Goal: Task Accomplishment & Management: Use online tool/utility

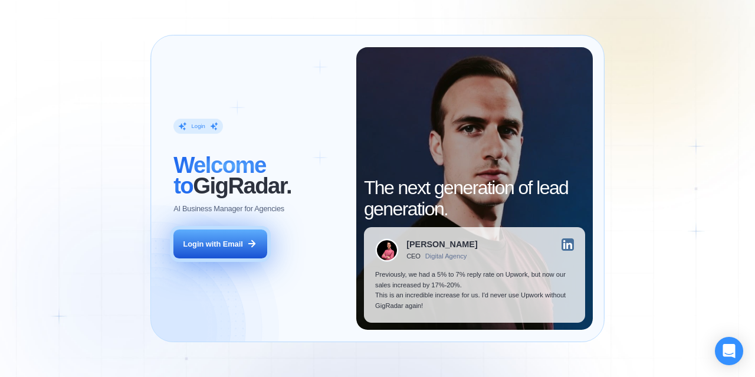
click at [236, 245] on div "Login with Email" at bounding box center [213, 244] width 60 height 11
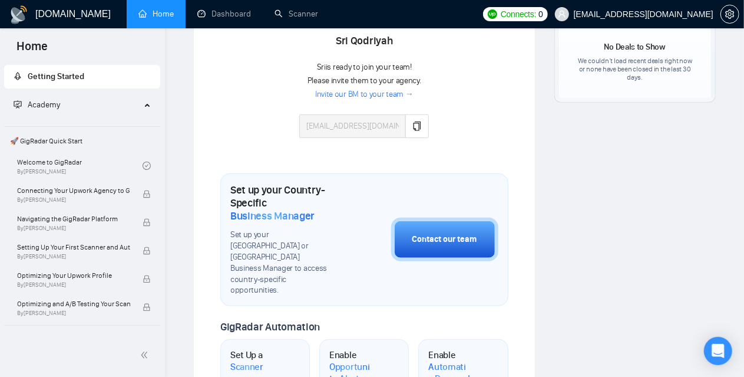
scroll to position [321, 0]
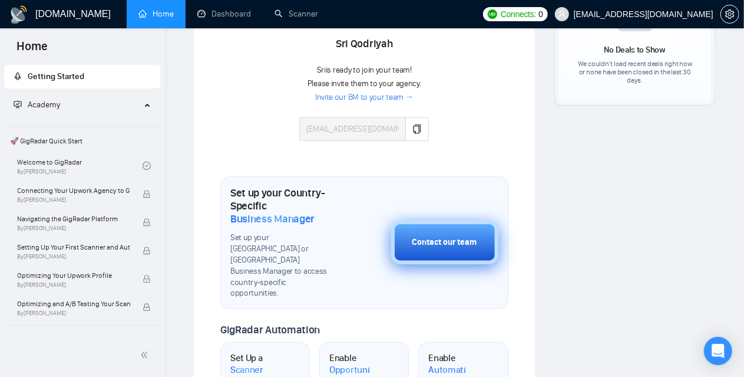
click at [427, 236] on div "Contact our team" at bounding box center [445, 242] width 65 height 13
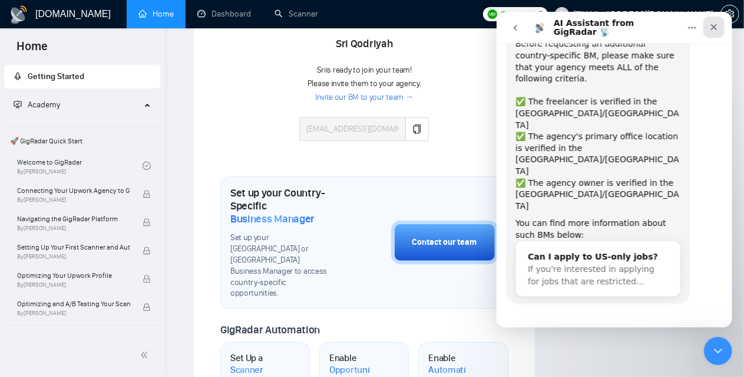
scroll to position [47, 0]
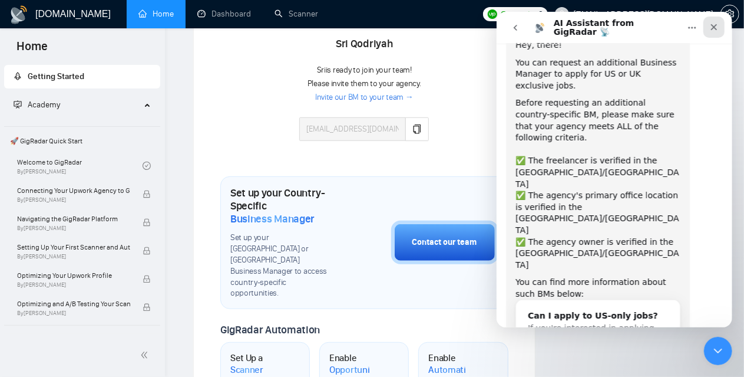
click at [712, 27] on icon "Close" at bounding box center [713, 26] width 9 height 9
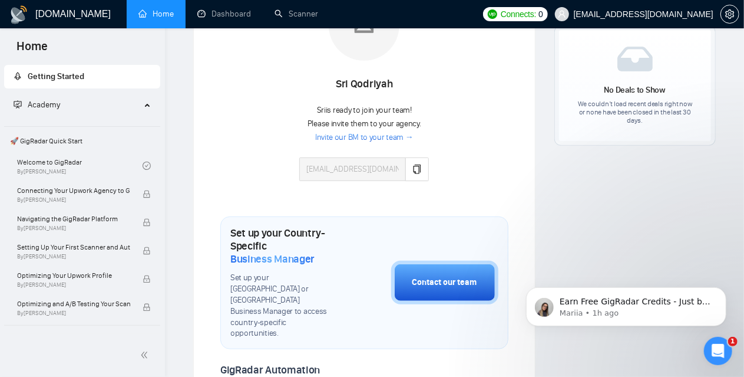
scroll to position [262, 0]
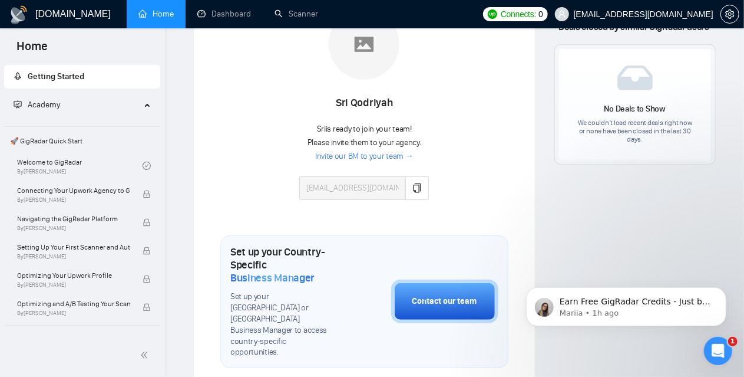
click at [365, 154] on link "Invite our BM to your team →" at bounding box center [364, 156] width 98 height 11
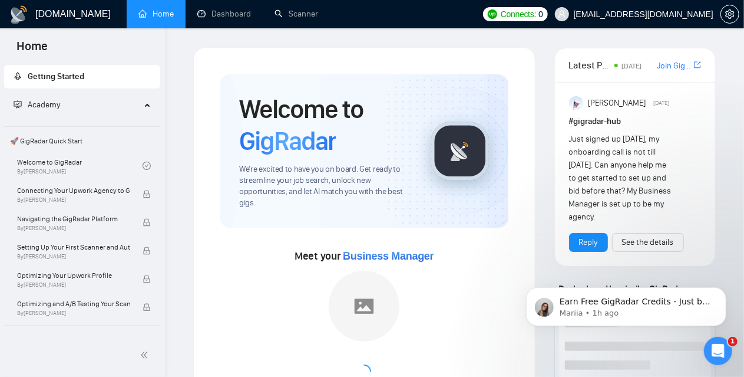
click at [66, 103] on span "Academy" at bounding box center [77, 105] width 127 height 24
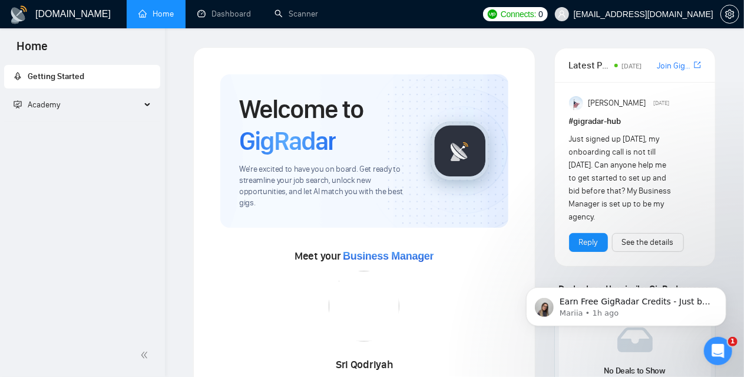
click at [66, 103] on span "Academy" at bounding box center [77, 105] width 127 height 24
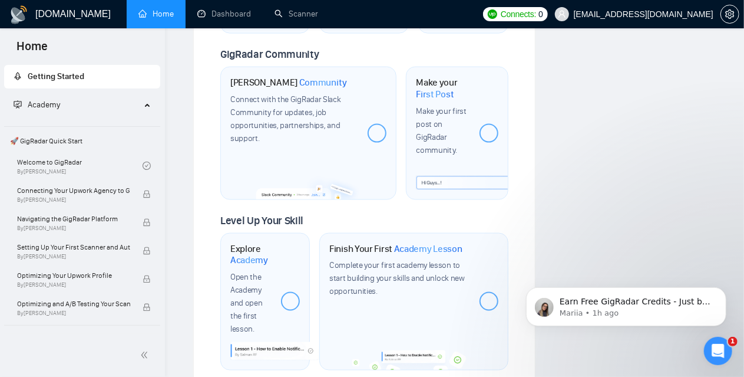
scroll to position [851, 0]
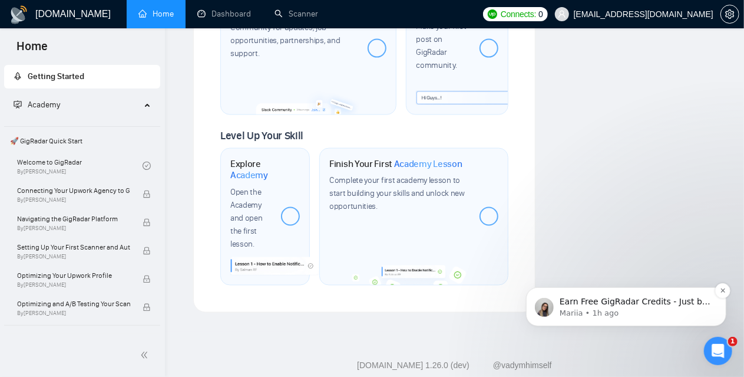
click at [621, 302] on p "Earn Free GigRadar Credits - Just by Sharing Your Story! 💬 Want more credits fo…" at bounding box center [635, 301] width 152 height 12
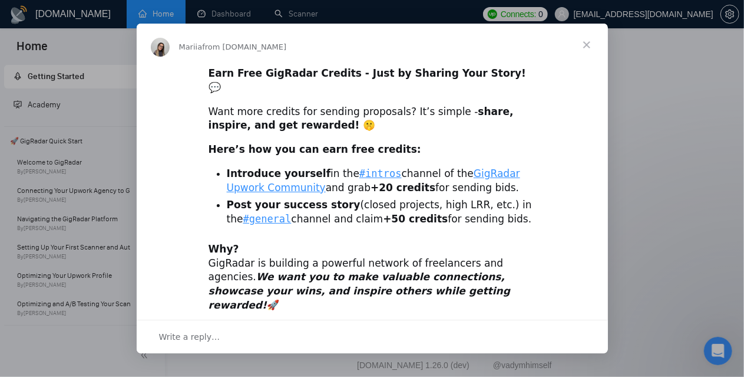
scroll to position [75, 0]
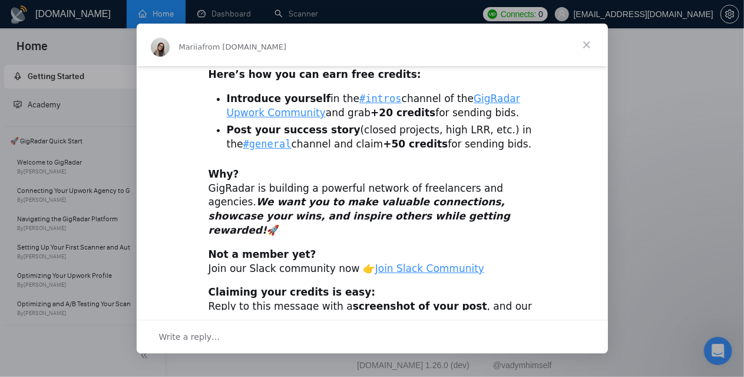
click at [587, 42] on span "Close" at bounding box center [587, 45] width 42 height 42
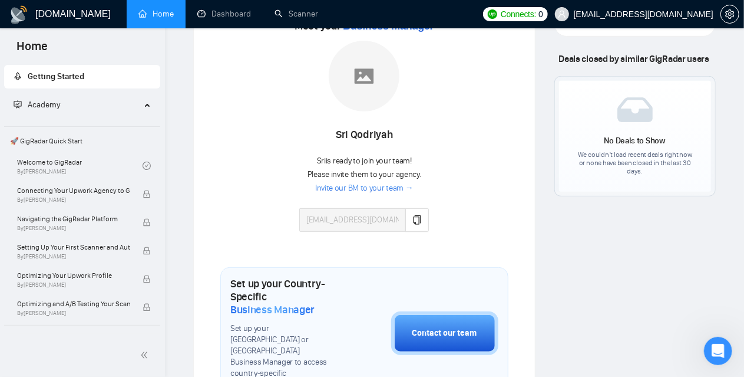
scroll to position [203, 0]
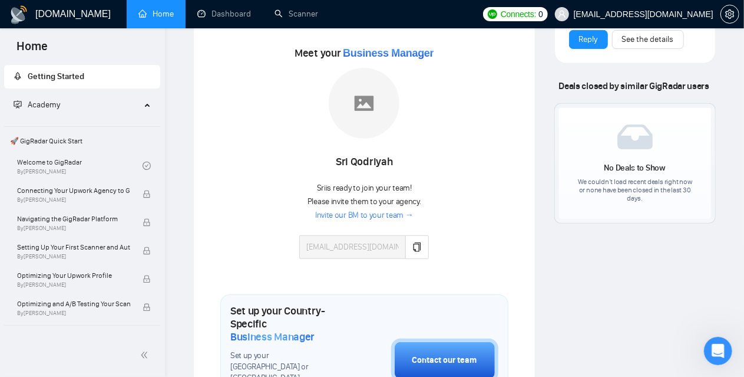
click at [362, 104] on img at bounding box center [364, 103] width 71 height 71
click at [396, 50] on span "Business Manager" at bounding box center [388, 53] width 91 height 12
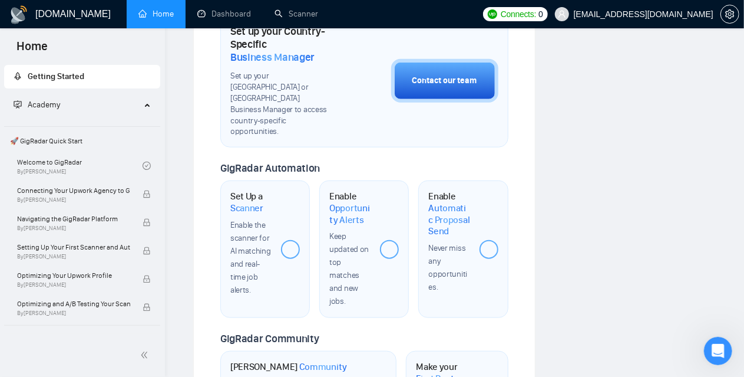
scroll to position [531, 0]
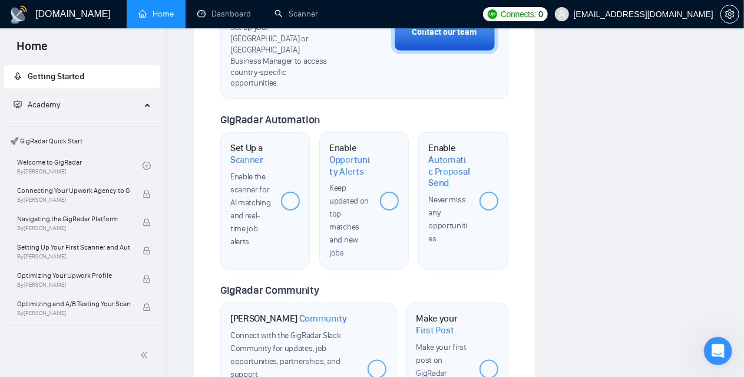
click at [239, 179] on span "Enable the scanner for AI matching and real-time job alerts." at bounding box center [250, 209] width 41 height 75
click at [289, 192] on div at bounding box center [290, 201] width 19 height 19
click at [387, 192] on div at bounding box center [389, 201] width 19 height 19
click at [330, 154] on span "Opportunity Alerts" at bounding box center [350, 165] width 41 height 23
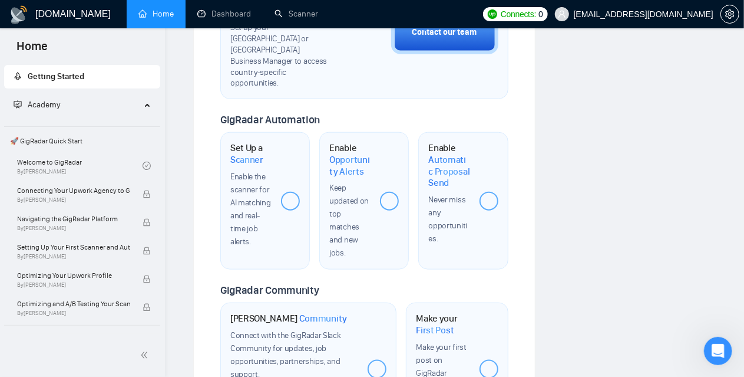
click at [338, 154] on span "Opportunity Alerts" at bounding box center [350, 165] width 41 height 23
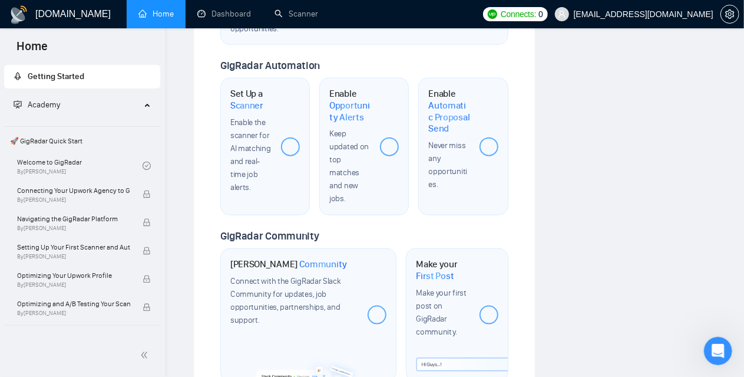
scroll to position [648, 0]
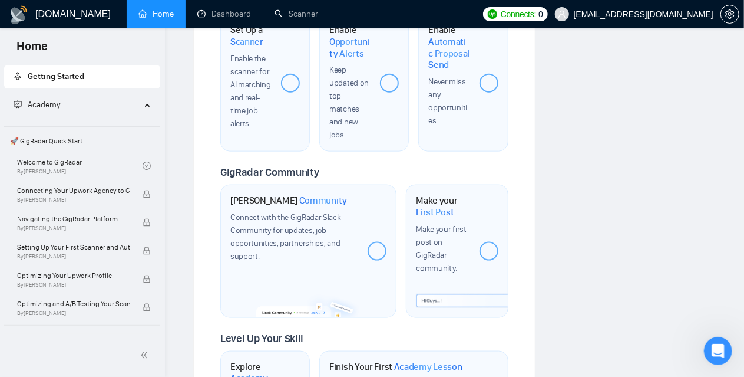
click at [255, 185] on div "Join GigRadar Community Connect with the GigRadar Slack Community for updates, …" at bounding box center [308, 251] width 176 height 133
click at [318, 195] on span "Community" at bounding box center [323, 201] width 48 height 12
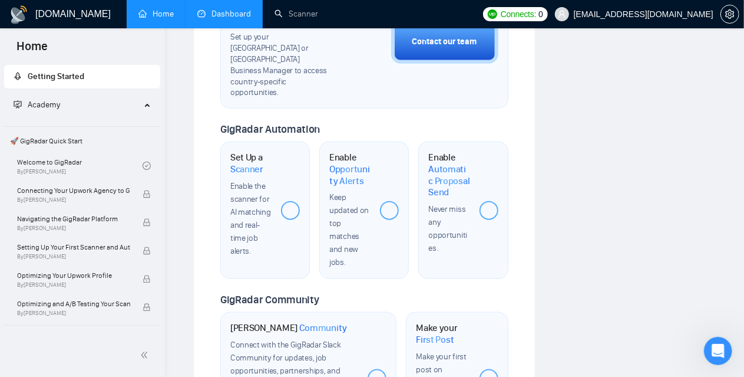
scroll to position [472, 0]
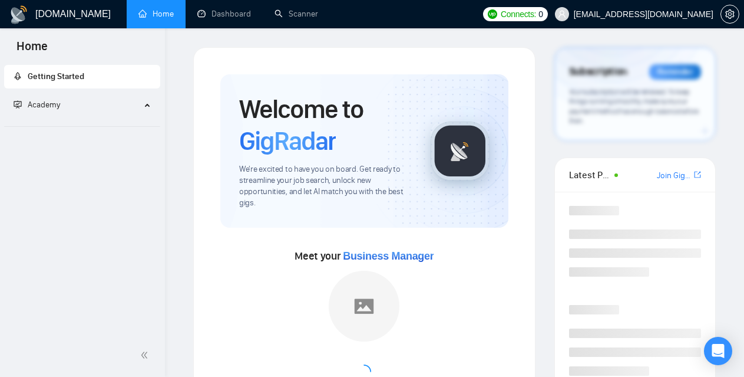
scroll to position [472, 0]
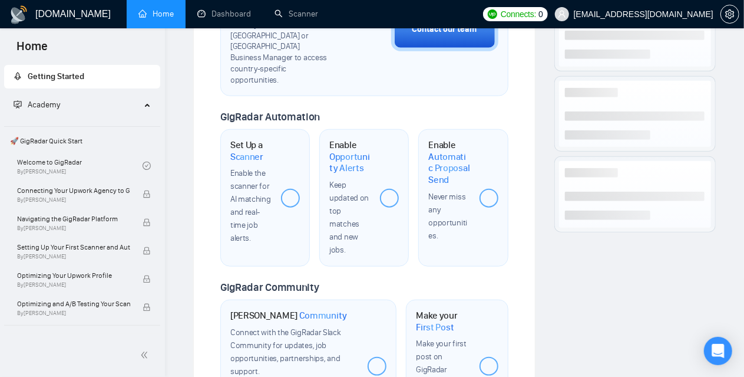
click at [294, 189] on div at bounding box center [290, 198] width 19 height 19
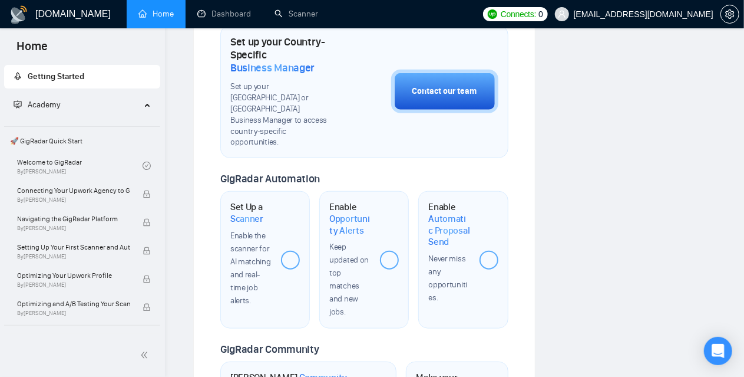
click at [294, 251] on div at bounding box center [290, 260] width 19 height 19
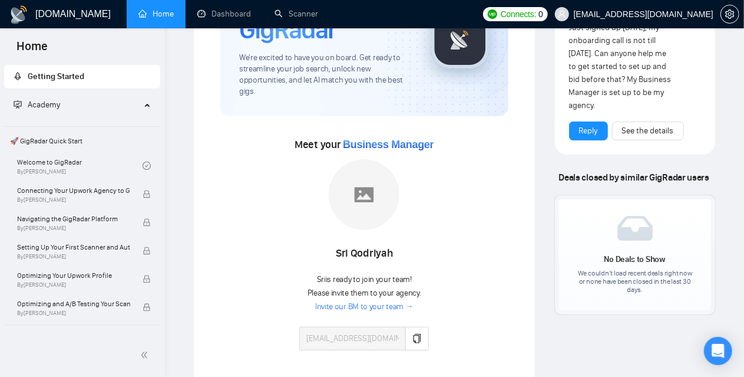
scroll to position [0, 0]
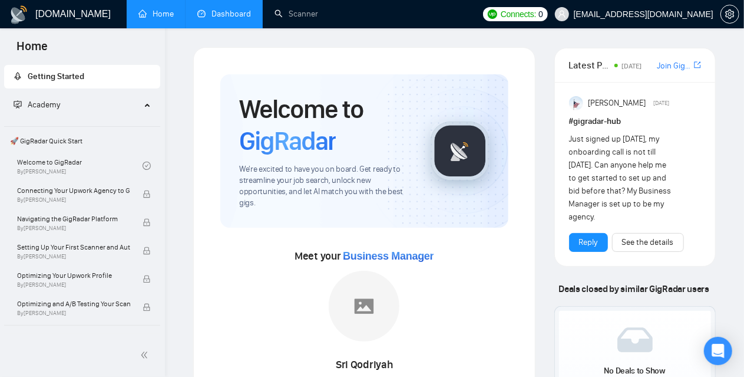
click at [212, 18] on link "Dashboard" at bounding box center [224, 14] width 54 height 10
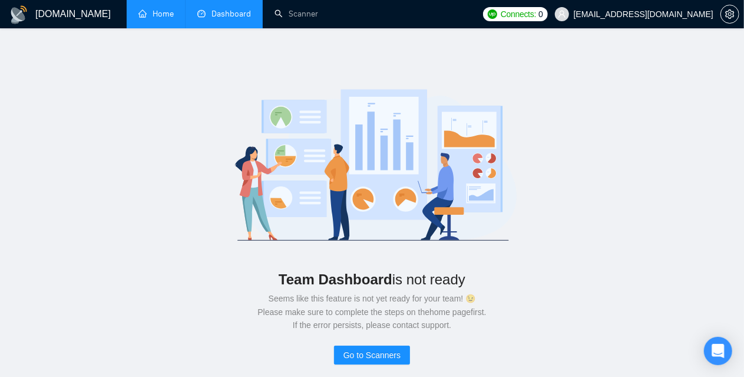
click at [159, 14] on link "Home" at bounding box center [156, 14] width 35 height 10
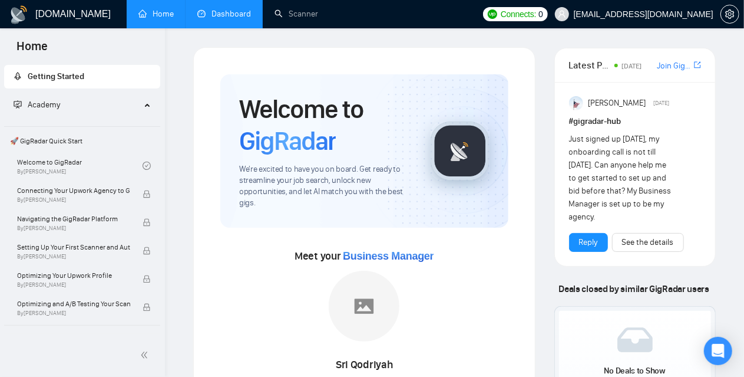
click at [214, 10] on link "Dashboard" at bounding box center [224, 14] width 54 height 10
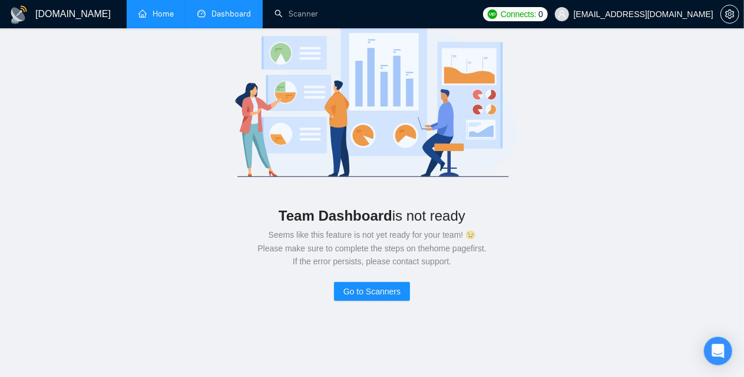
scroll to position [107, 0]
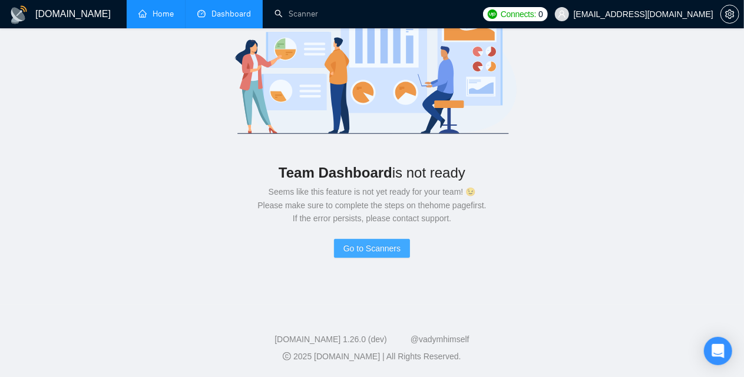
click at [375, 248] on span "Go to Scanners" at bounding box center [372, 248] width 57 height 13
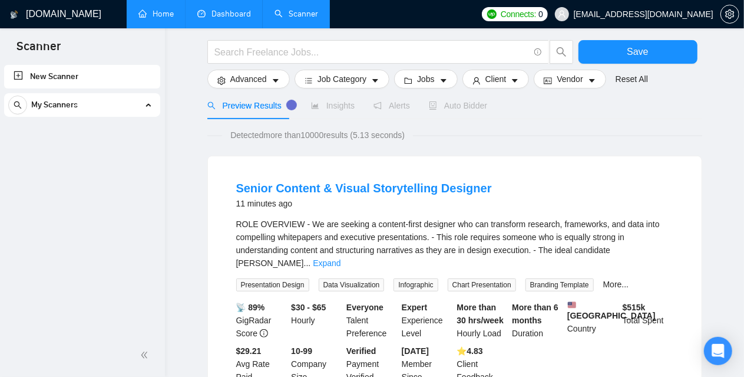
scroll to position [59, 0]
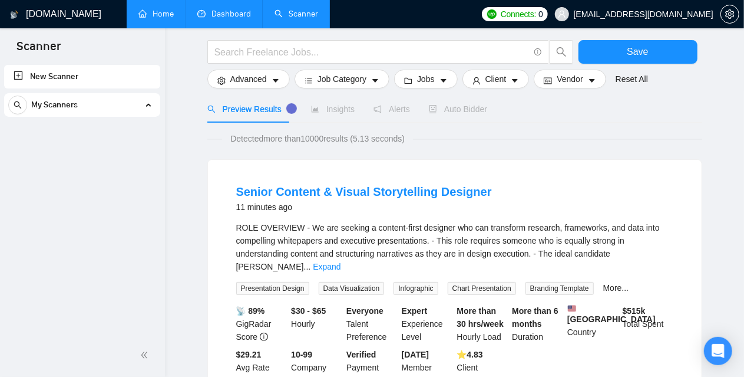
click at [93, 73] on link "New Scanner" at bounding box center [82, 77] width 137 height 24
click at [19, 74] on link "New Scanner" at bounding box center [82, 77] width 137 height 24
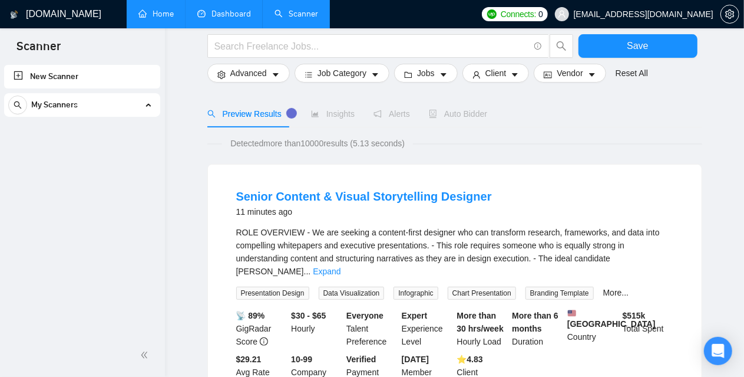
scroll to position [0, 0]
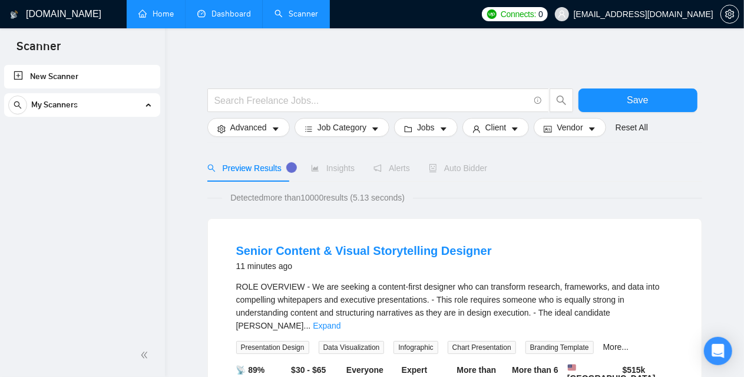
click at [53, 71] on link "New Scanner" at bounding box center [82, 77] width 137 height 24
